Goal: Find specific page/section: Find specific page/section

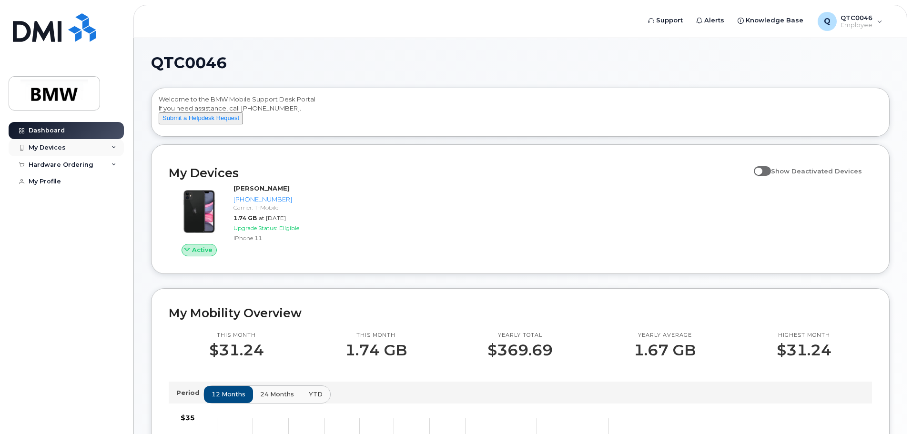
click at [91, 148] on div "My Devices" at bounding box center [66, 147] width 115 height 17
click at [107, 224] on div "Hardware Ordering" at bounding box center [66, 216] width 115 height 17
click at [57, 133] on div "Dashboard" at bounding box center [47, 131] width 36 height 8
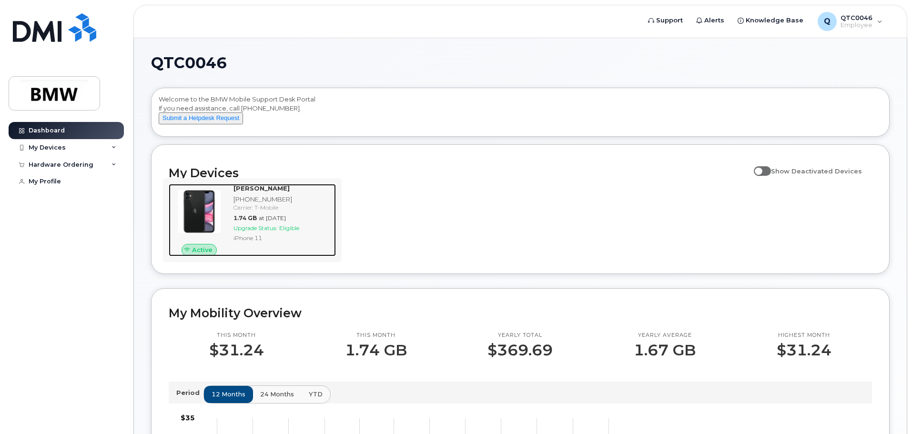
click at [204, 219] on img at bounding box center [199, 212] width 46 height 46
